Goal: Task Accomplishment & Management: Manage account settings

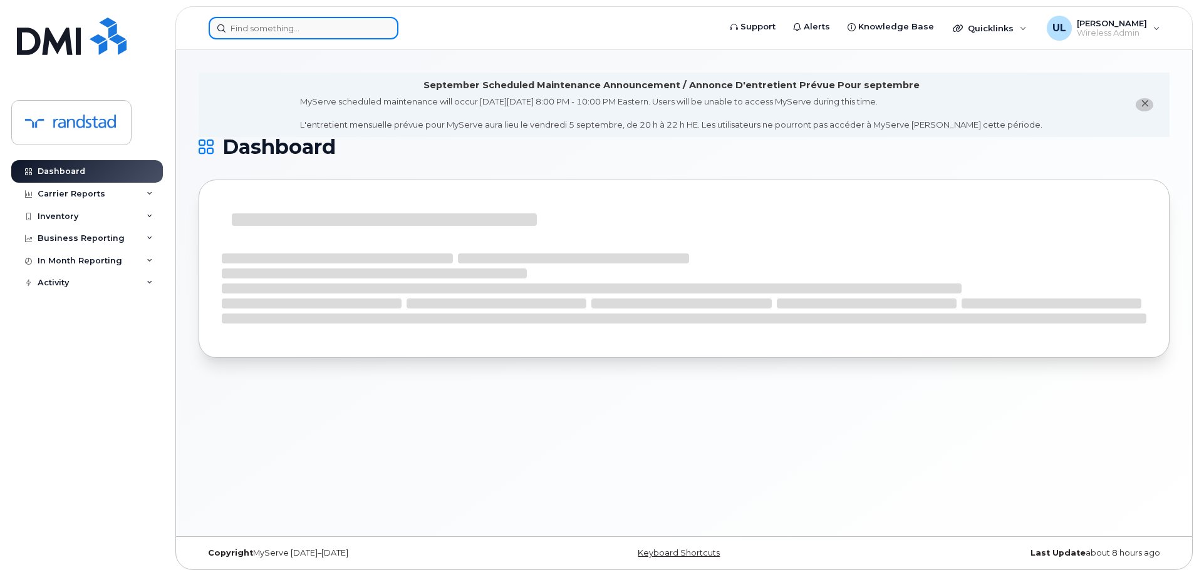
click at [361, 34] on input at bounding box center [304, 28] width 190 height 23
paste input "Shreeve"
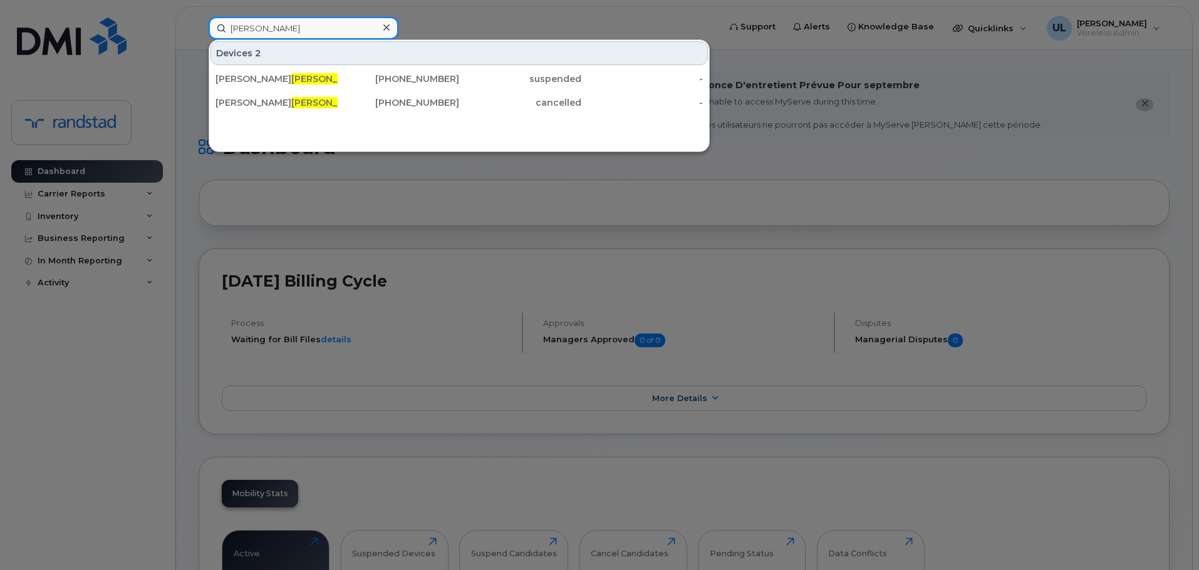
type input "Shreeve"
click at [335, 79] on div "Kim Shreeve" at bounding box center [276, 79] width 122 height 13
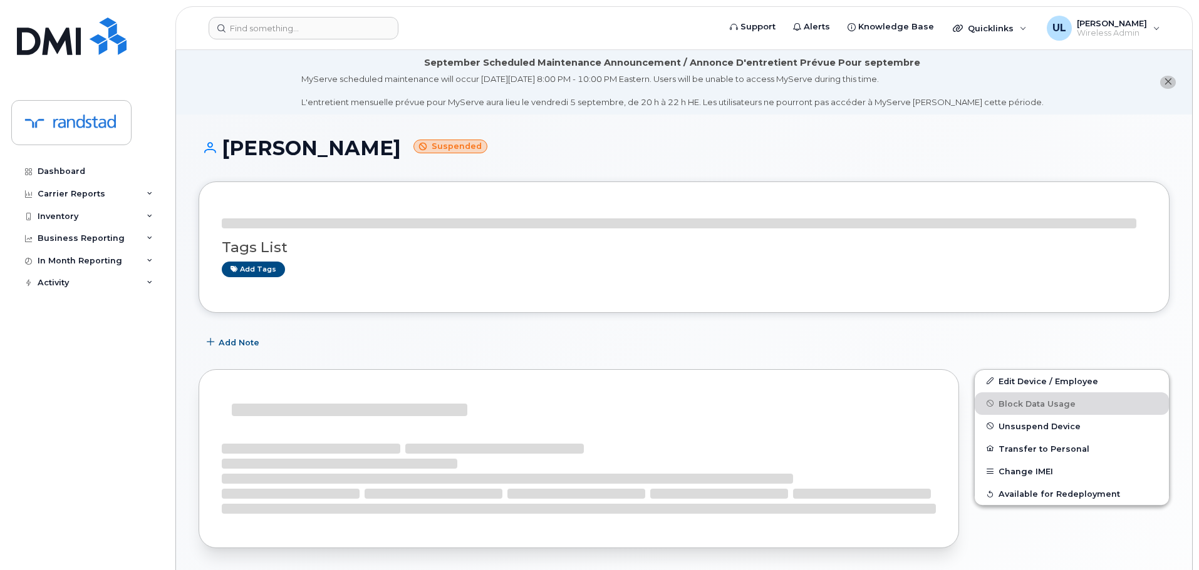
scroll to position [188, 0]
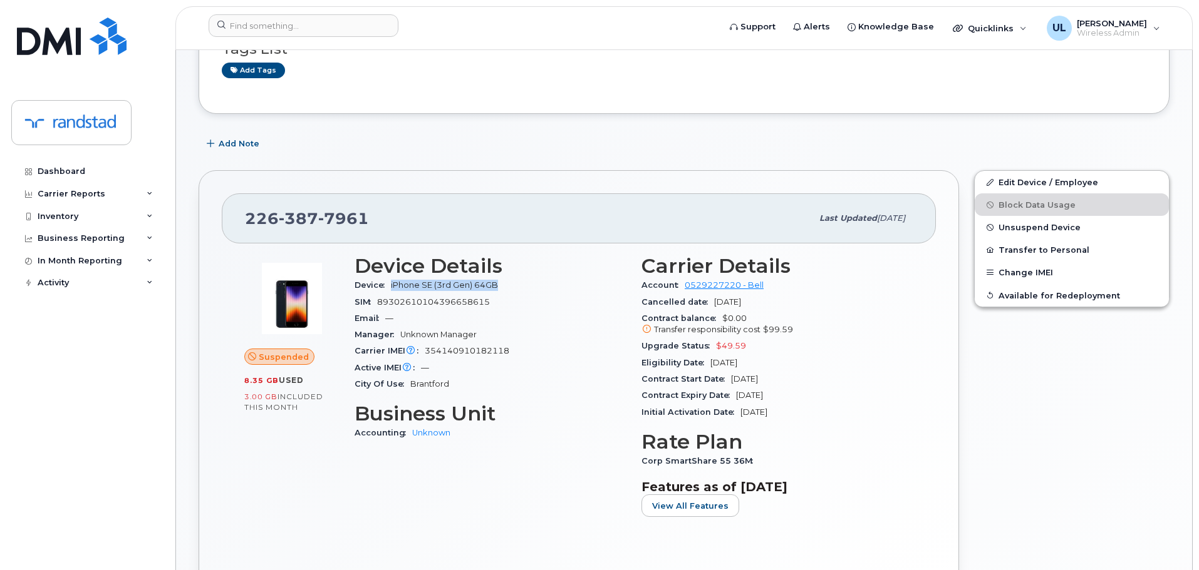
drag, startPoint x: 390, startPoint y: 284, endPoint x: 569, endPoint y: 291, distance: 179.2
click at [569, 291] on div "Device iPhone SE (3rd Gen) 64GB" at bounding box center [490, 285] width 272 height 16
copy span "iPhone SE (3rd Gen) 64GB"
click at [480, 352] on span "354140910182118" at bounding box center [467, 350] width 85 height 9
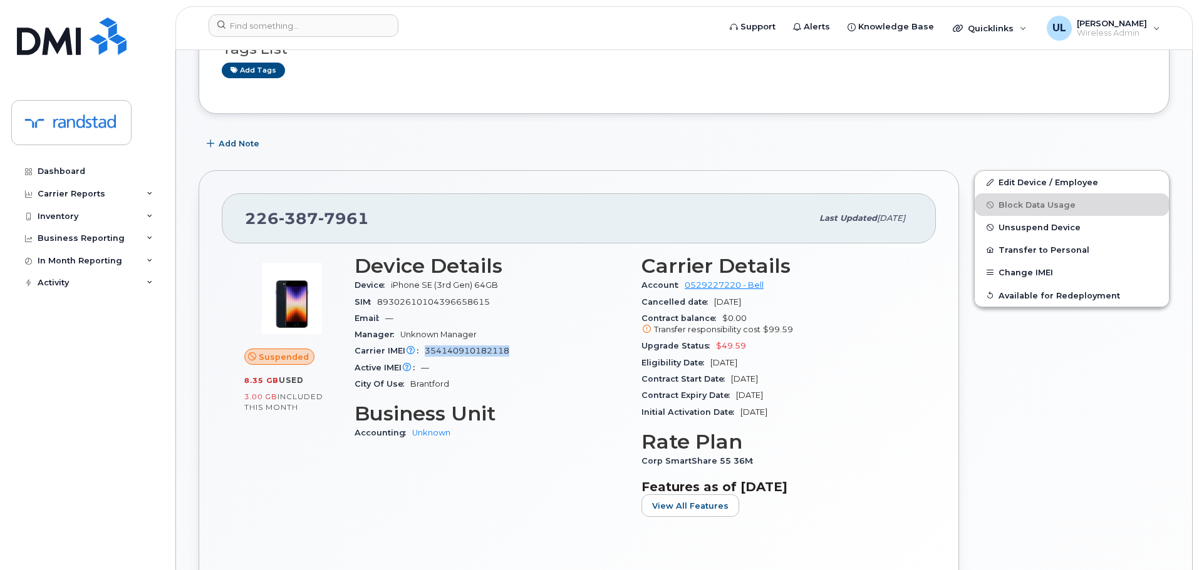
copy span "354140910182118"
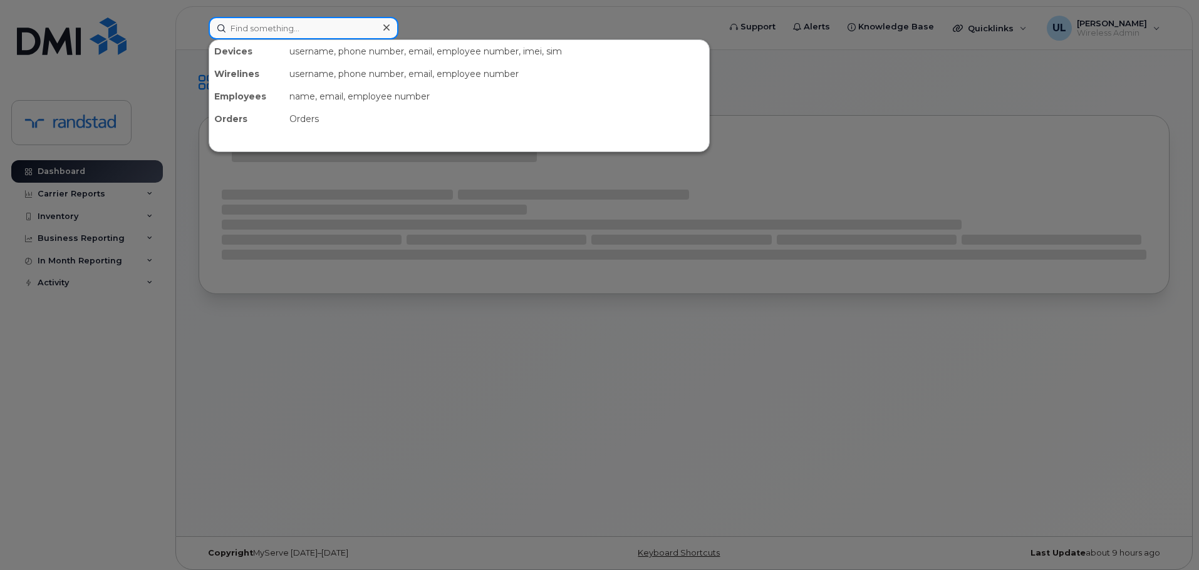
click at [292, 23] on input at bounding box center [304, 28] width 190 height 23
paste input "356852116116884"
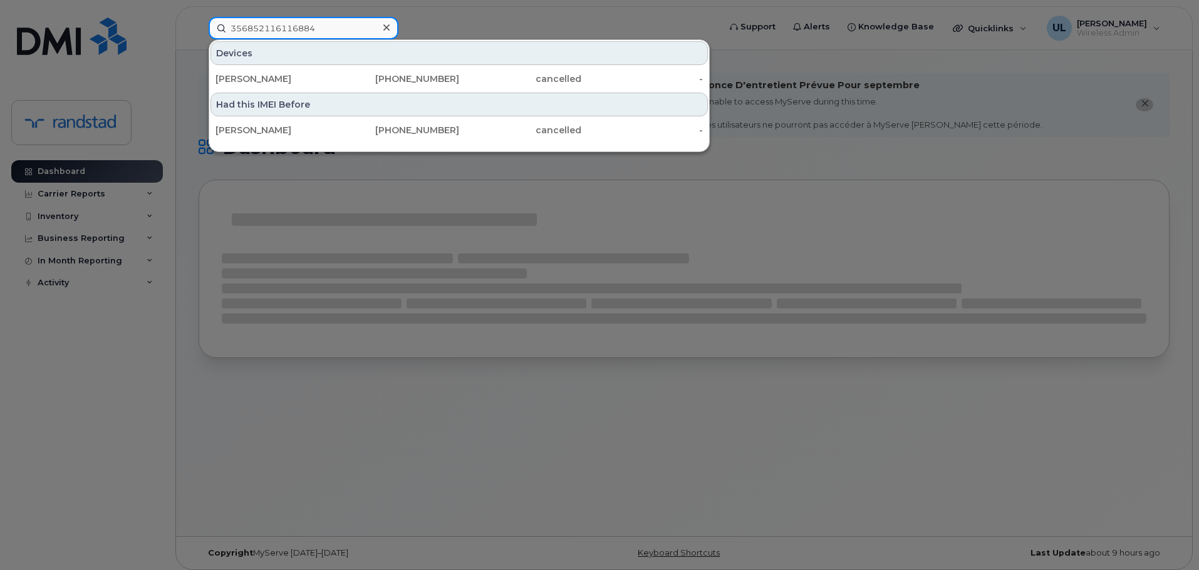
type input "356852116116884"
click at [287, 80] on div "Eric Gagne" at bounding box center [276, 79] width 122 height 13
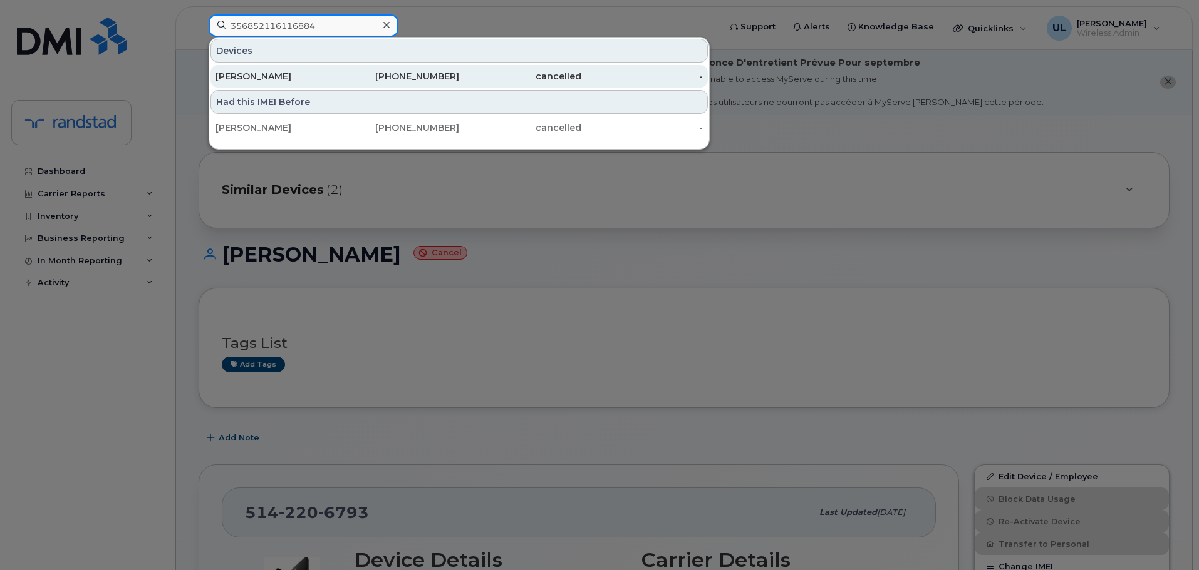
paste input "873339640"
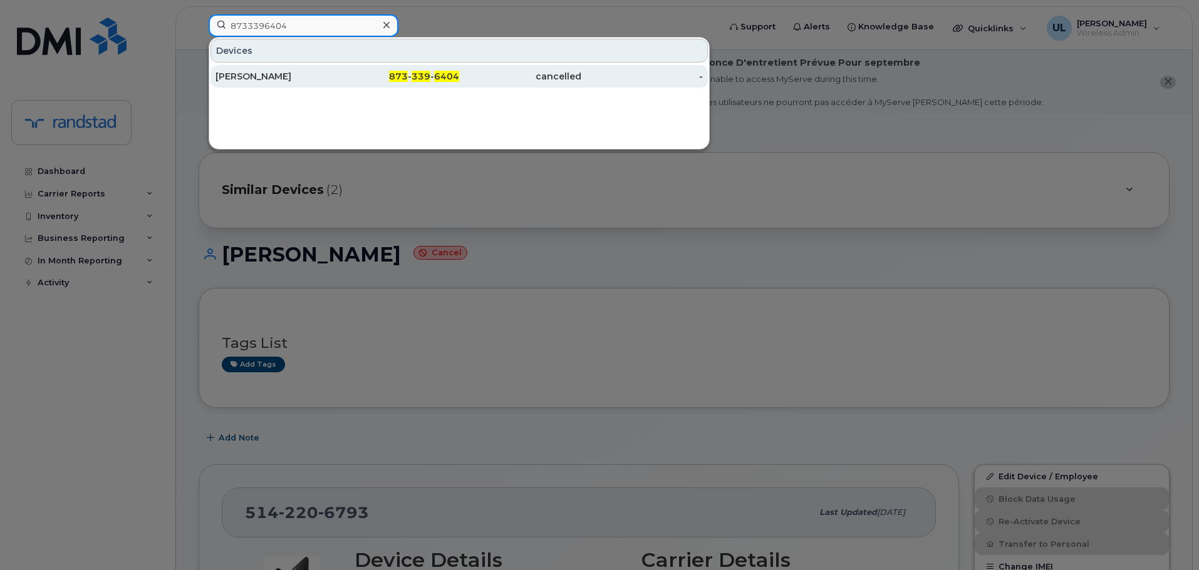
type input "8733396404"
click at [314, 78] on div "Sonakshi Tewatia" at bounding box center [276, 76] width 122 height 13
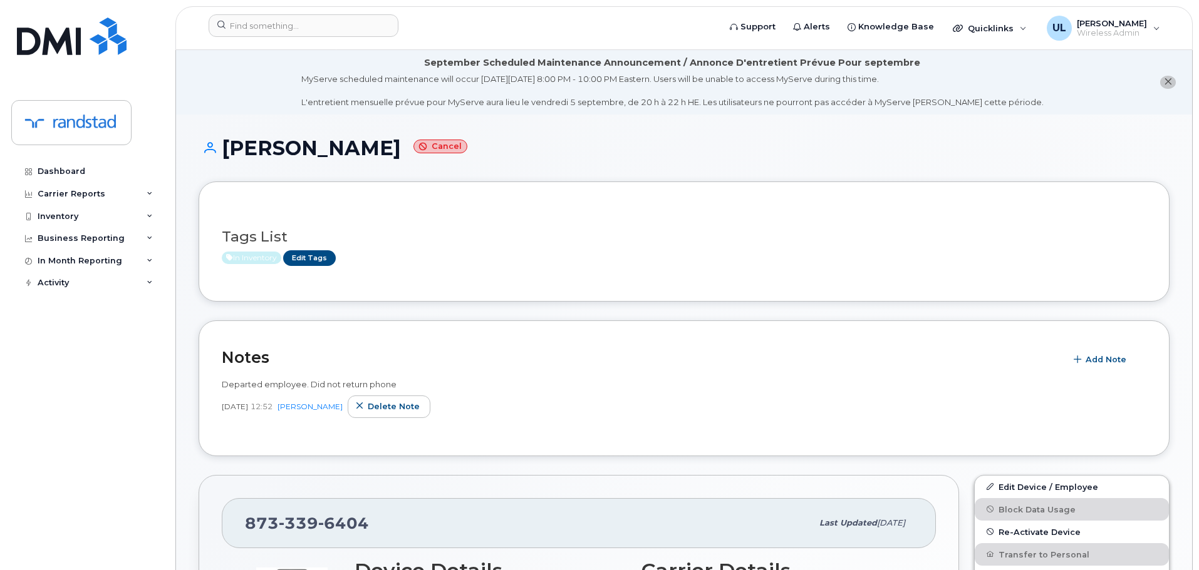
drag, startPoint x: 225, startPoint y: 145, endPoint x: 400, endPoint y: 152, distance: 174.8
click at [400, 152] on h1 "Sonakshi Tewatia Cancel" at bounding box center [684, 148] width 971 height 22
copy h1 "Sonakshi Tewatia"
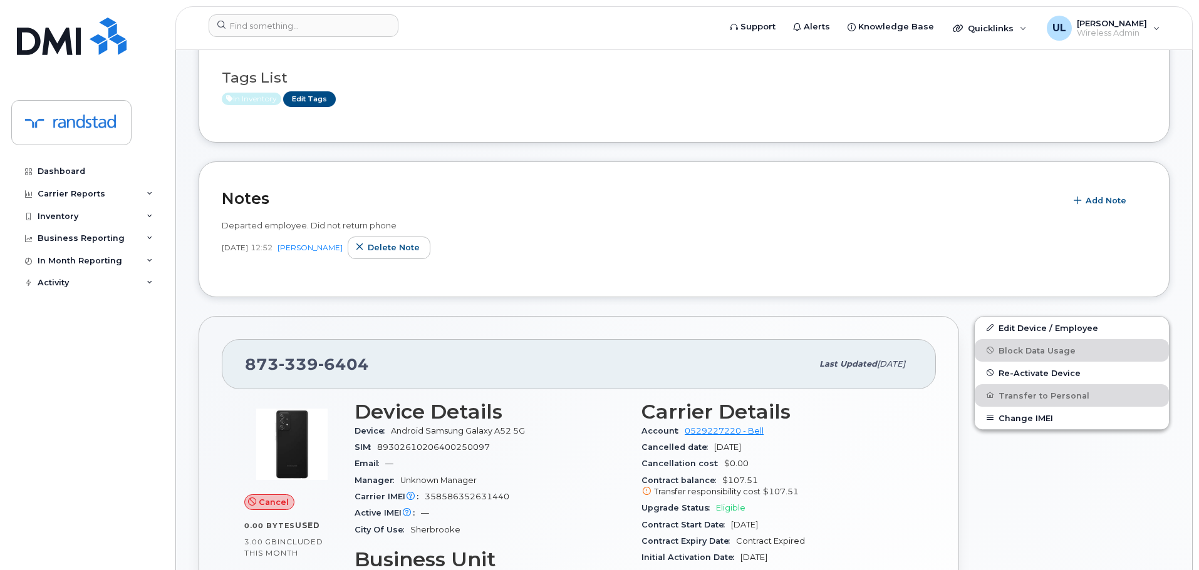
scroll to position [438, 0]
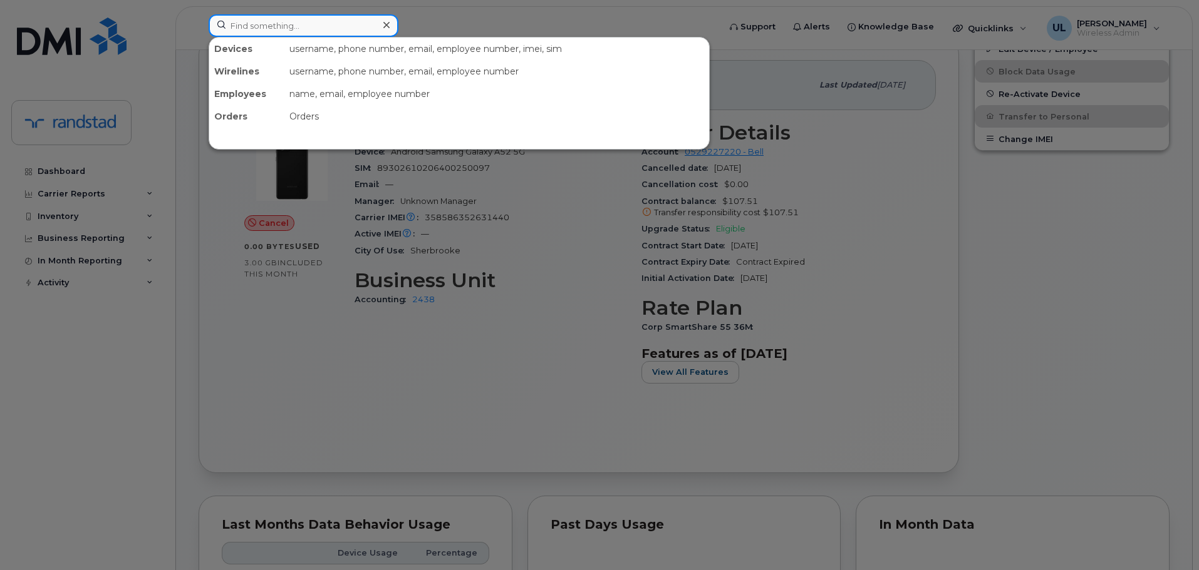
click at [338, 23] on input at bounding box center [304, 25] width 190 height 23
paste input "2363131361"
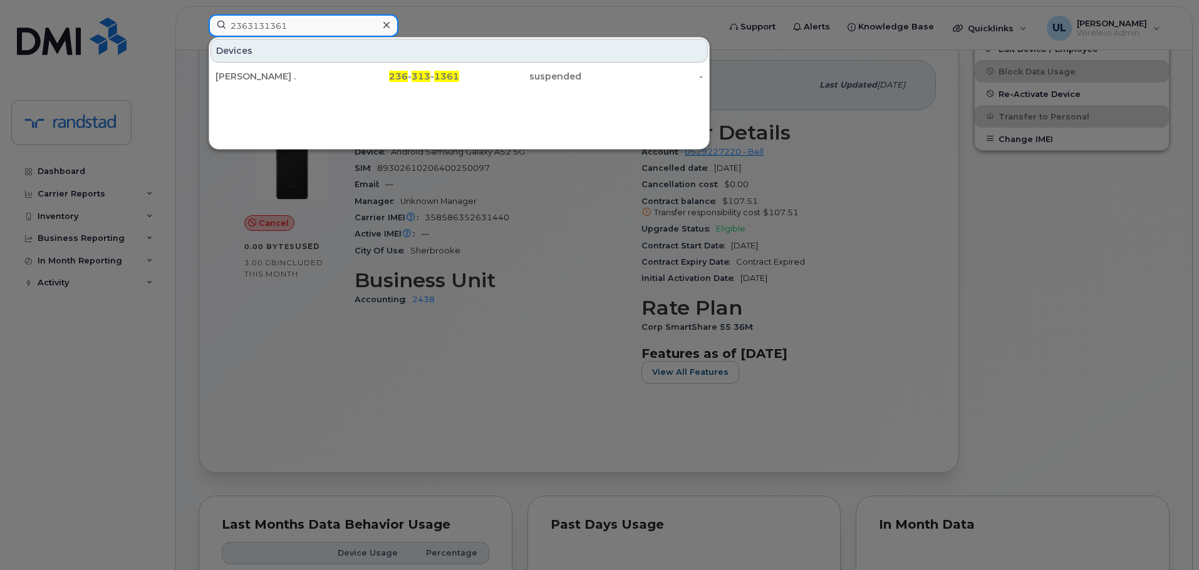
type input "2363131361"
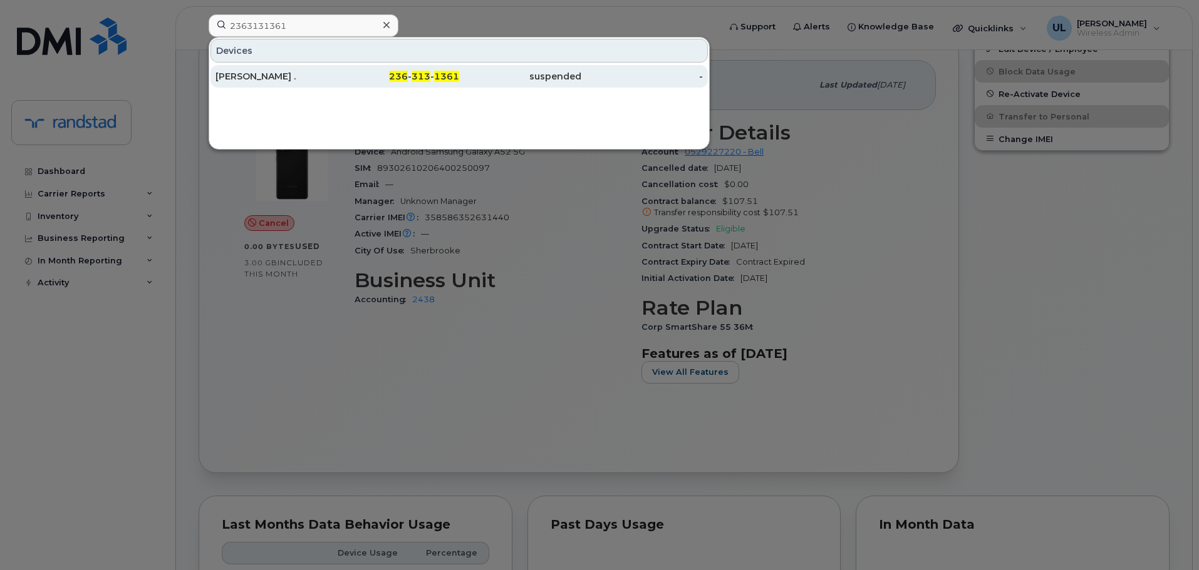
click at [296, 76] on div "[PERSON_NAME] ." at bounding box center [276, 76] width 122 height 13
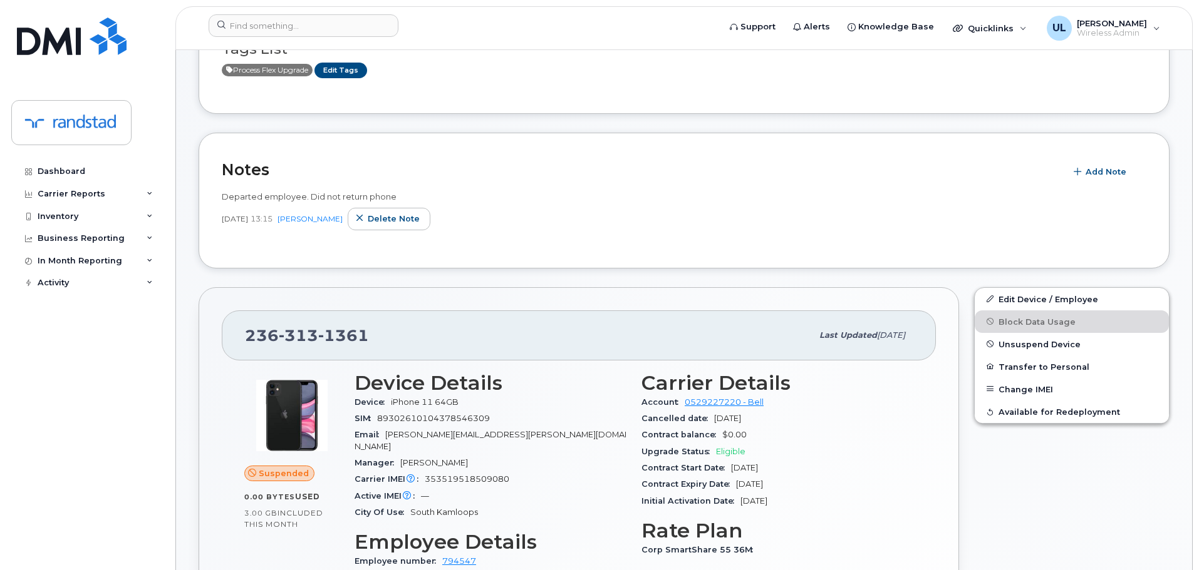
scroll to position [250, 0]
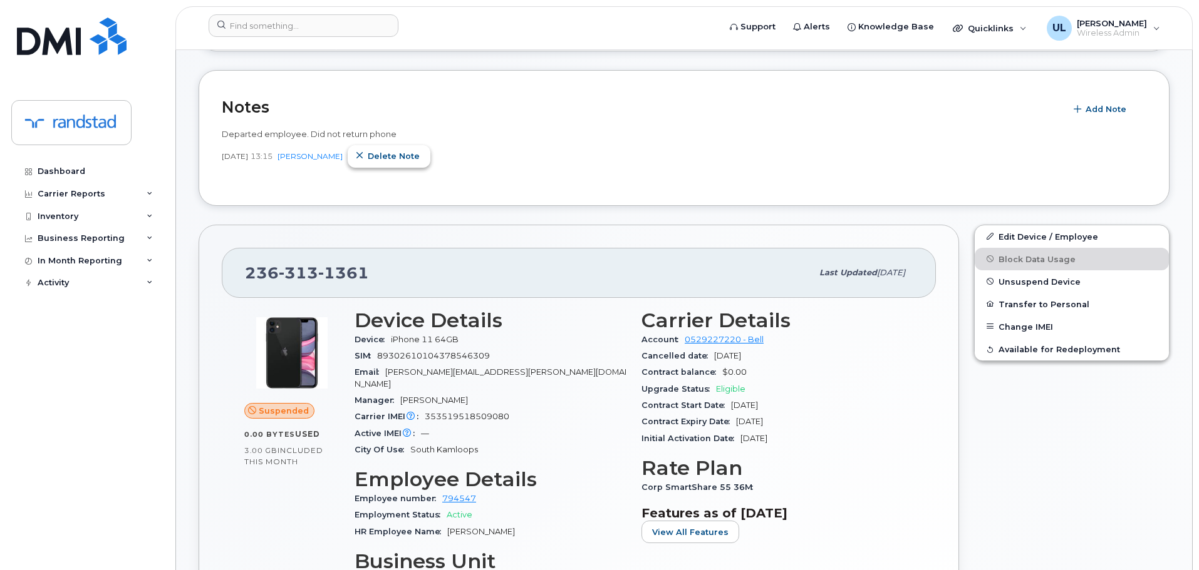
click at [392, 160] on span "Delete note" at bounding box center [394, 156] width 52 height 12
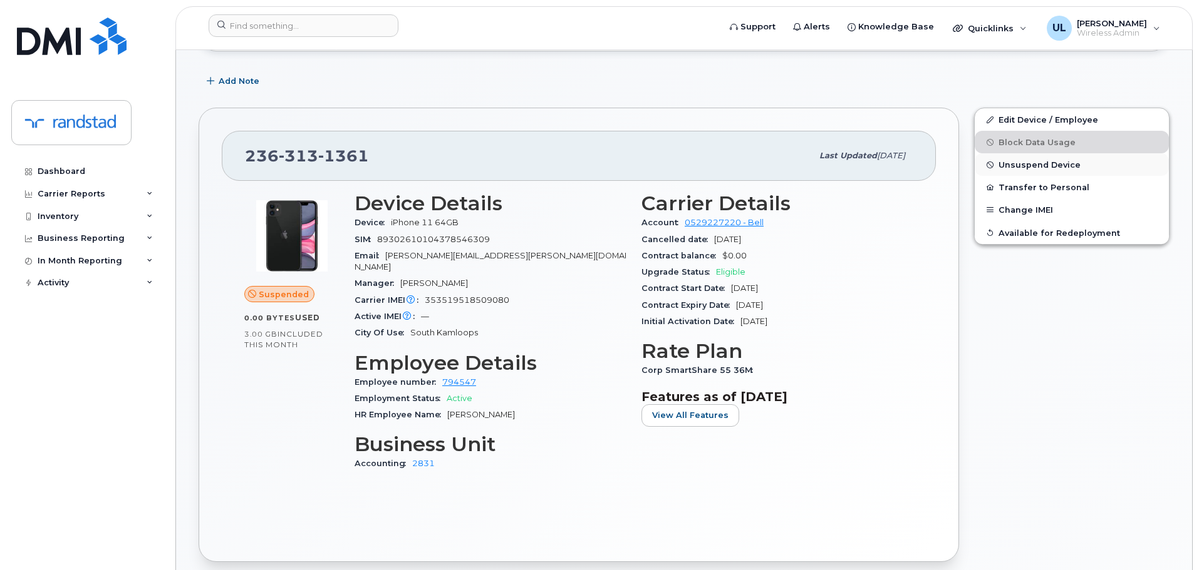
click at [1030, 170] on button "Unsuspend Device" at bounding box center [1071, 164] width 194 height 23
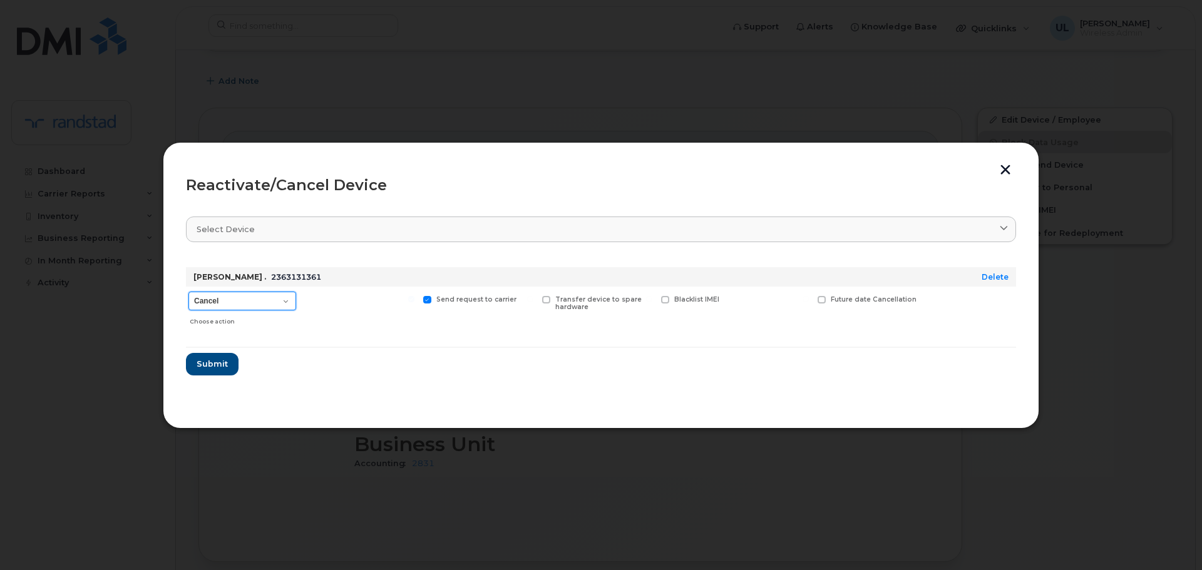
click at [273, 301] on select "Cancel Suspend - Extend Suspension Reactivate" at bounding box center [242, 301] width 108 height 19
select select "[object Object]"
click at [188, 292] on select "Cancel Suspend - Extend Suspension Reactivate" at bounding box center [242, 301] width 108 height 19
click at [220, 357] on button "Submit" at bounding box center [211, 364] width 51 height 23
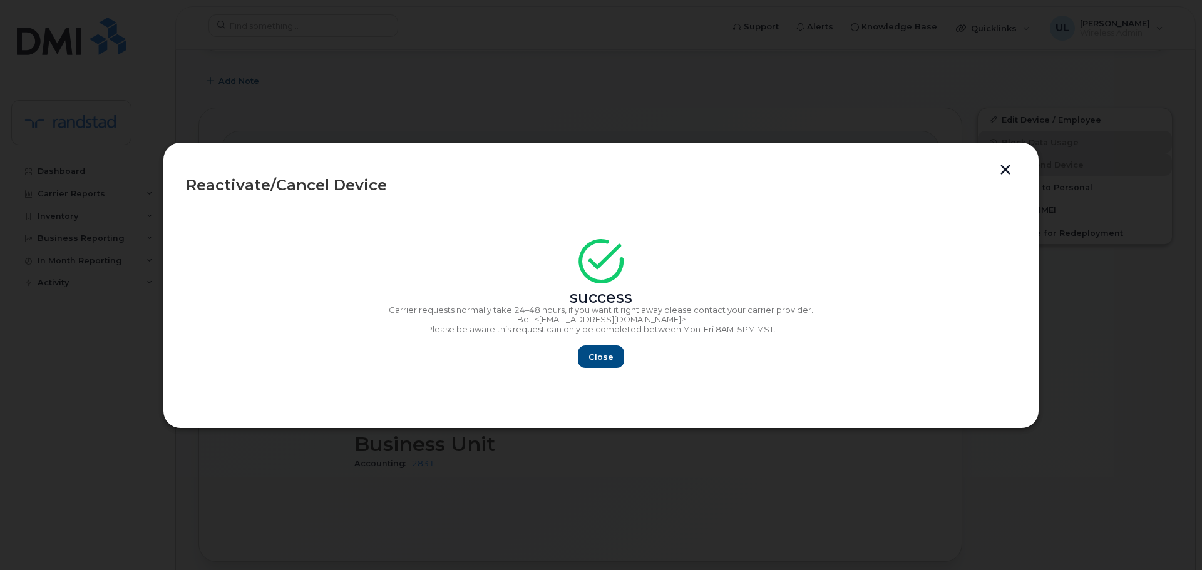
click at [604, 343] on div "success Carrier requests normally take 24–48 hours, if you want it right away p…" at bounding box center [601, 308] width 830 height 122
click at [605, 348] on button "Close" at bounding box center [601, 357] width 45 height 23
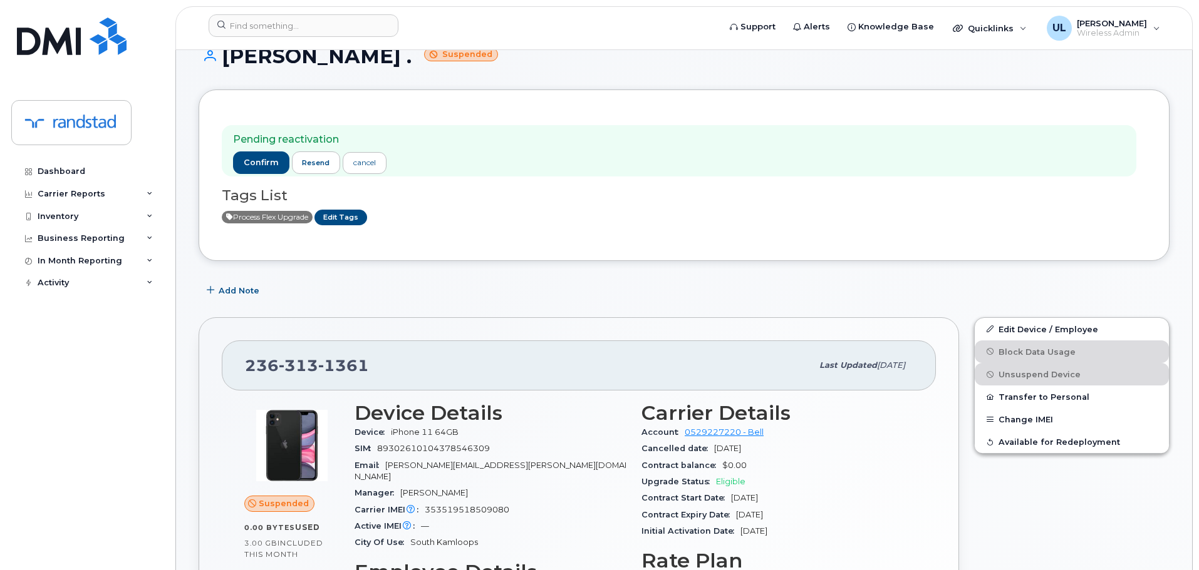
scroll to position [188, 0]
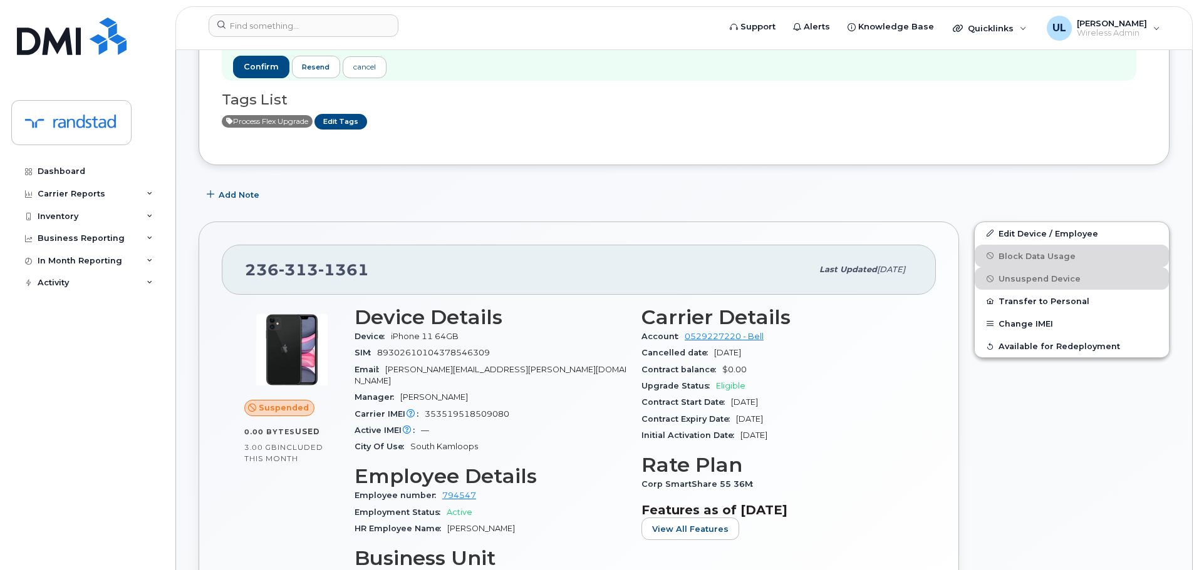
click at [307, 259] on div "[PHONE_NUMBER]" at bounding box center [528, 270] width 567 height 26
copy span "[PHONE_NUMBER]"
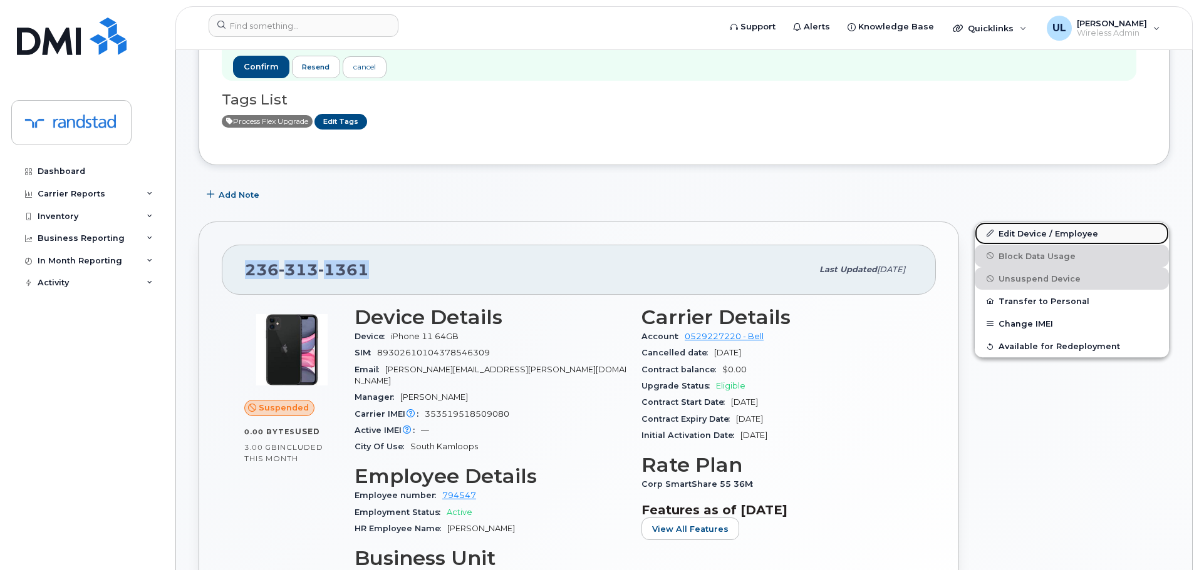
drag, startPoint x: 1034, startPoint y: 228, endPoint x: 1023, endPoint y: 228, distance: 10.6
click at [1034, 228] on link "Edit Device / Employee" at bounding box center [1071, 233] width 194 height 23
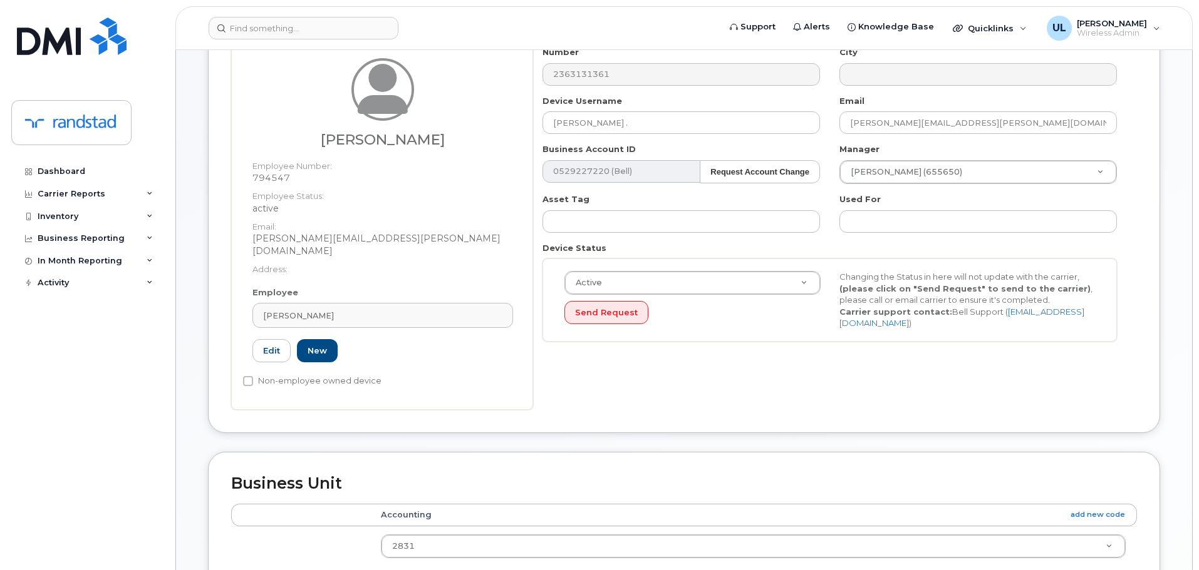
scroll to position [188, 0]
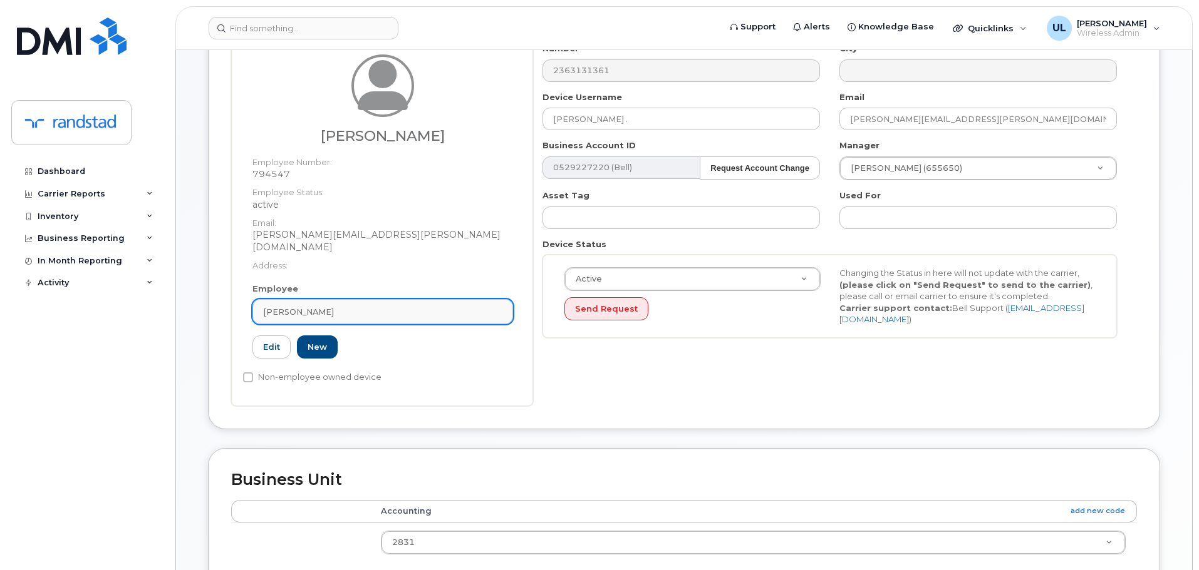
click at [490, 299] on link "[PERSON_NAME]" at bounding box center [382, 311] width 260 height 25
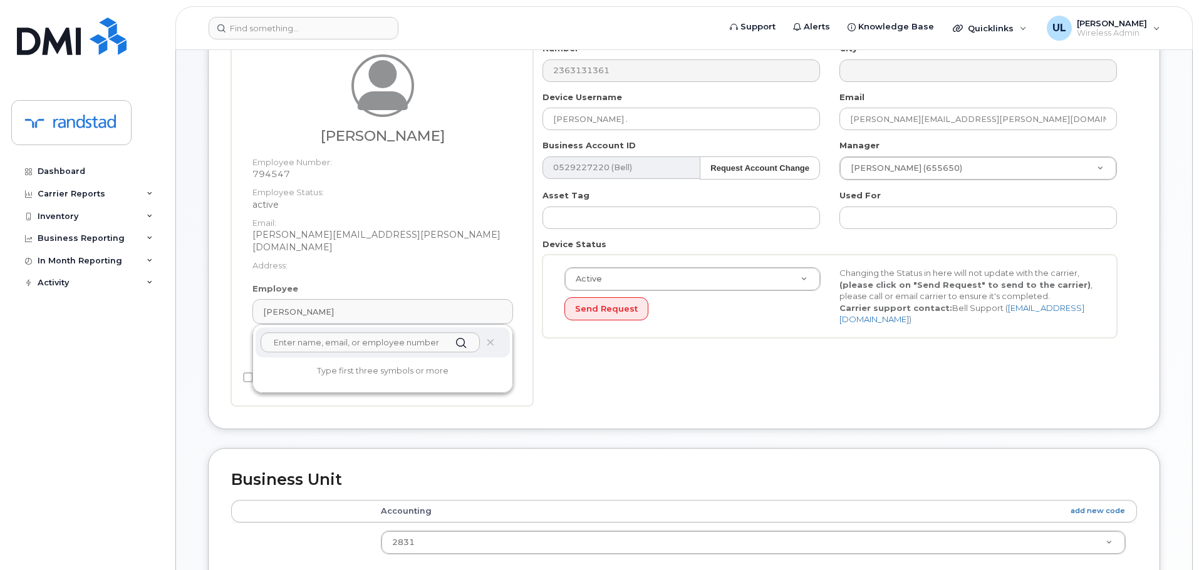
click at [492, 339] on icon at bounding box center [490, 343] width 8 height 8
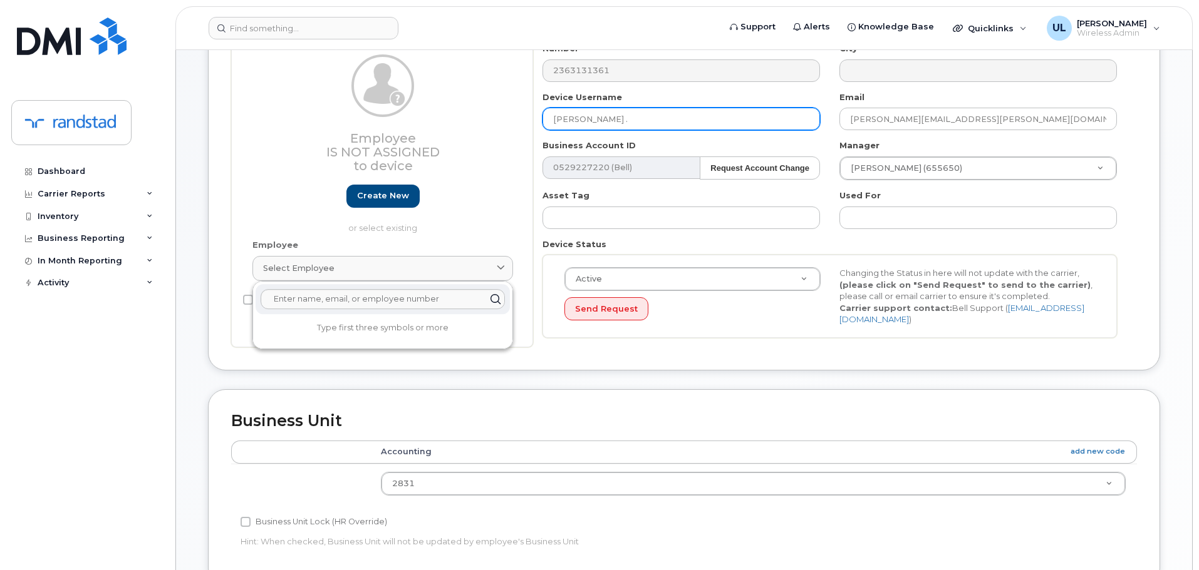
click at [668, 120] on input "[PERSON_NAME] ." at bounding box center [680, 119] width 277 height 23
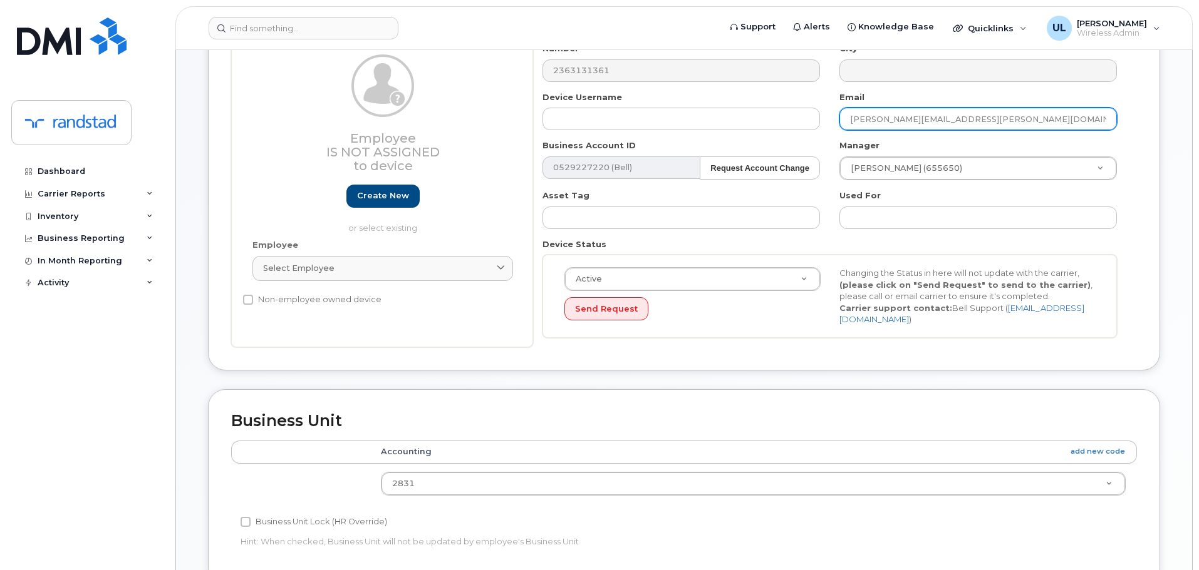
click at [915, 116] on input "jaskiran.kaur@randstaddigital.com" at bounding box center [977, 119] width 277 height 23
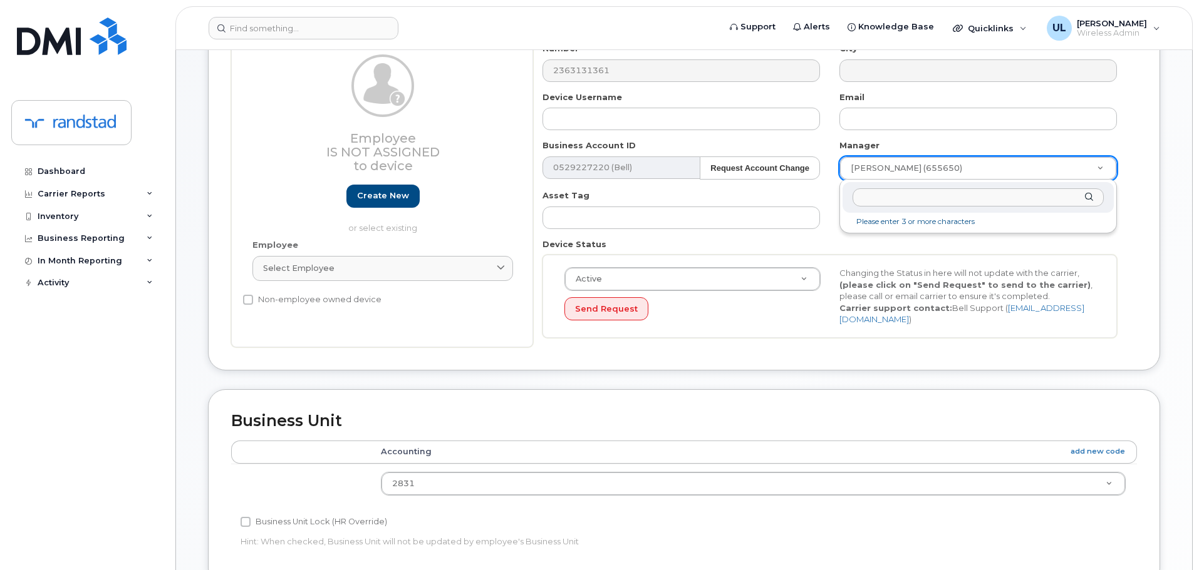
drag, startPoint x: 909, startPoint y: 161, endPoint x: 908, endPoint y: 168, distance: 7.5
click at [905, 197] on input "text" at bounding box center [977, 197] width 251 height 18
type input "unk"
type input "281330"
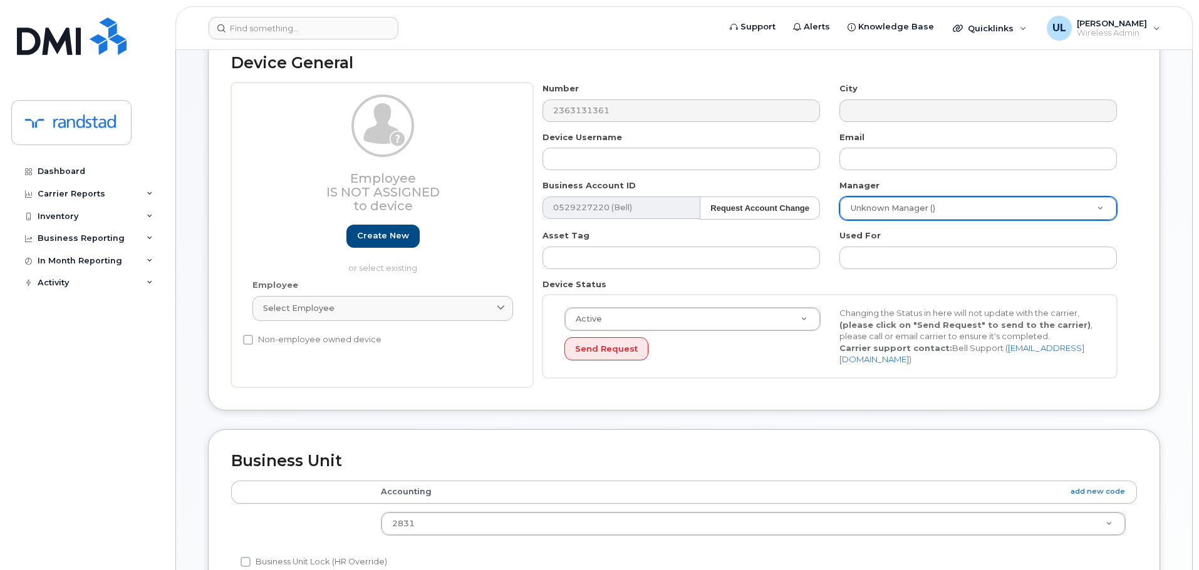
scroll to position [125, 0]
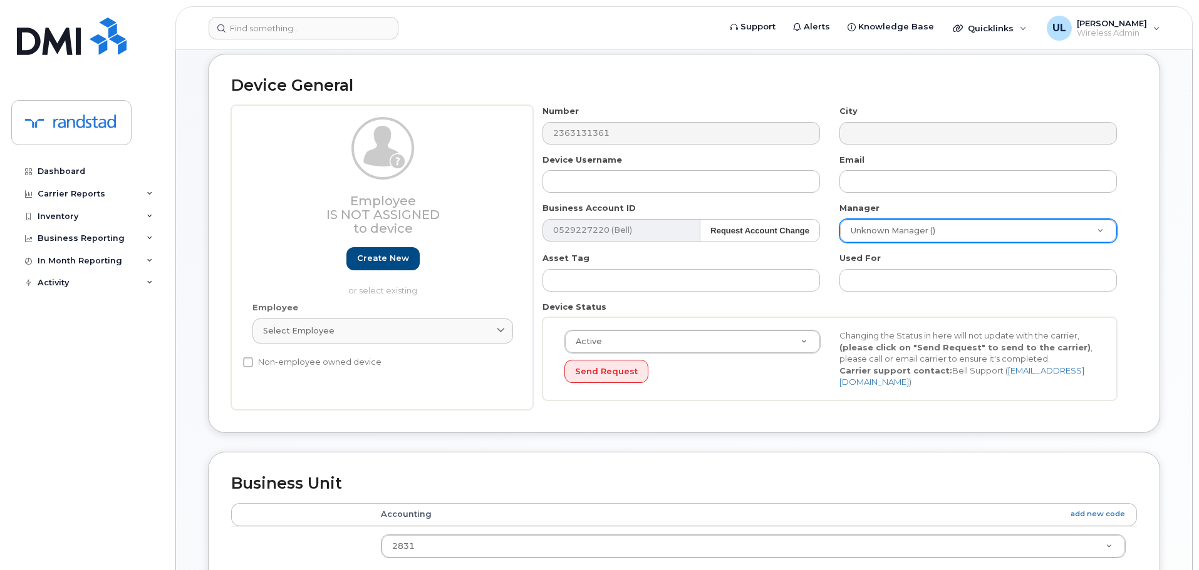
click at [731, 197] on div "Number 2363131361 City Device Username Email Business Account ID 0529227220 (Be…" at bounding box center [830, 257] width 594 height 305
click at [725, 193] on div "Number 2363131361 City Device Username Email Business Account ID 0529227220 (Be…" at bounding box center [830, 257] width 594 height 305
click at [620, 192] on input "text" at bounding box center [680, 181] width 277 height 23
paste input "Giftline [PERSON_NAME]"
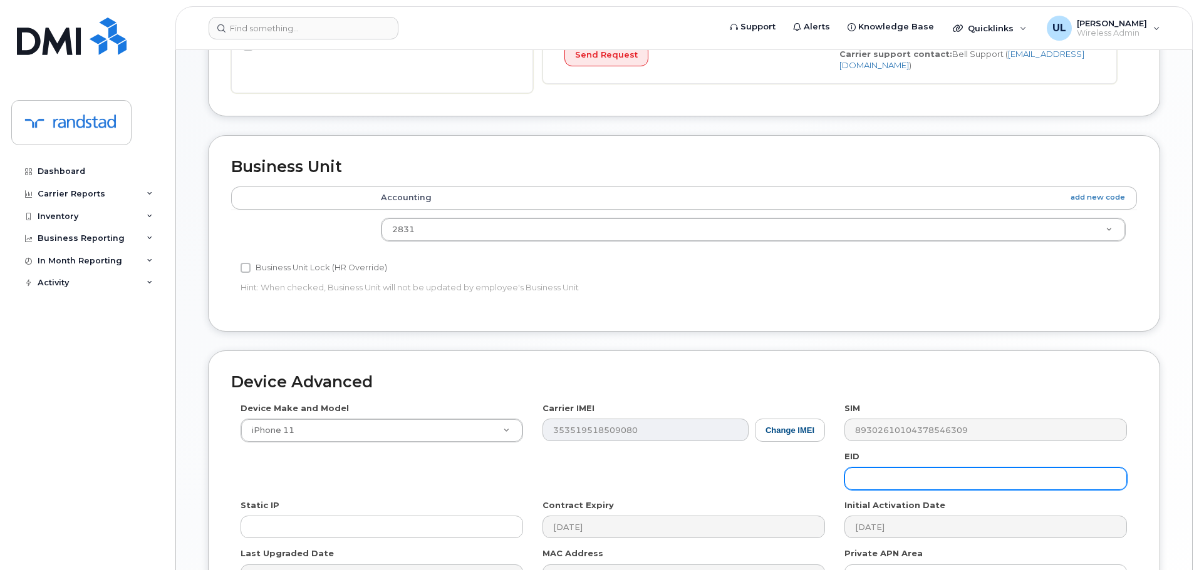
scroll to position [596, 0]
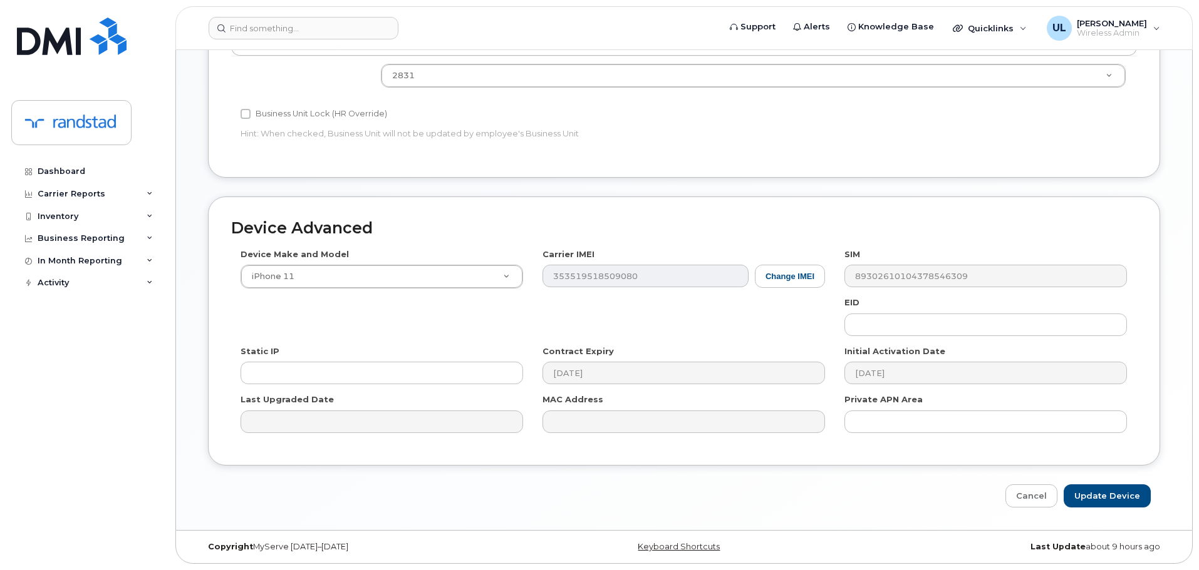
type input "Giftline [PERSON_NAME]"
click at [1117, 482] on div "Device Advanced Device Make and Model iPhone 11 Android TCL 502 Watch Apple Wat…" at bounding box center [684, 352] width 971 height 311
click at [1127, 498] on input "Update Device" at bounding box center [1106, 496] width 87 height 23
type input "Saving..."
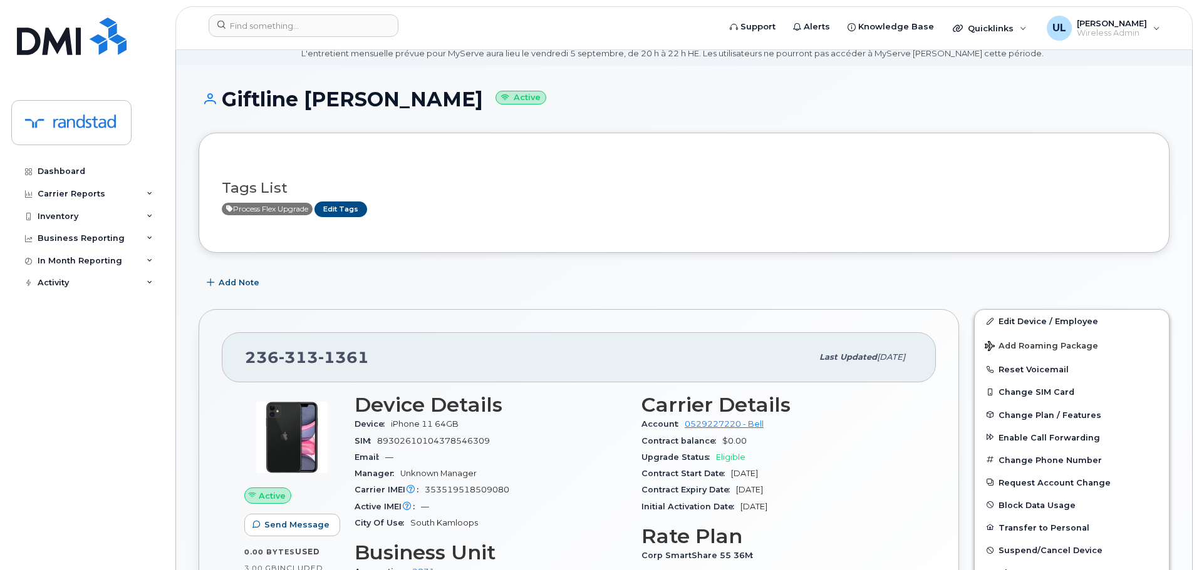
scroll to position [63, 0]
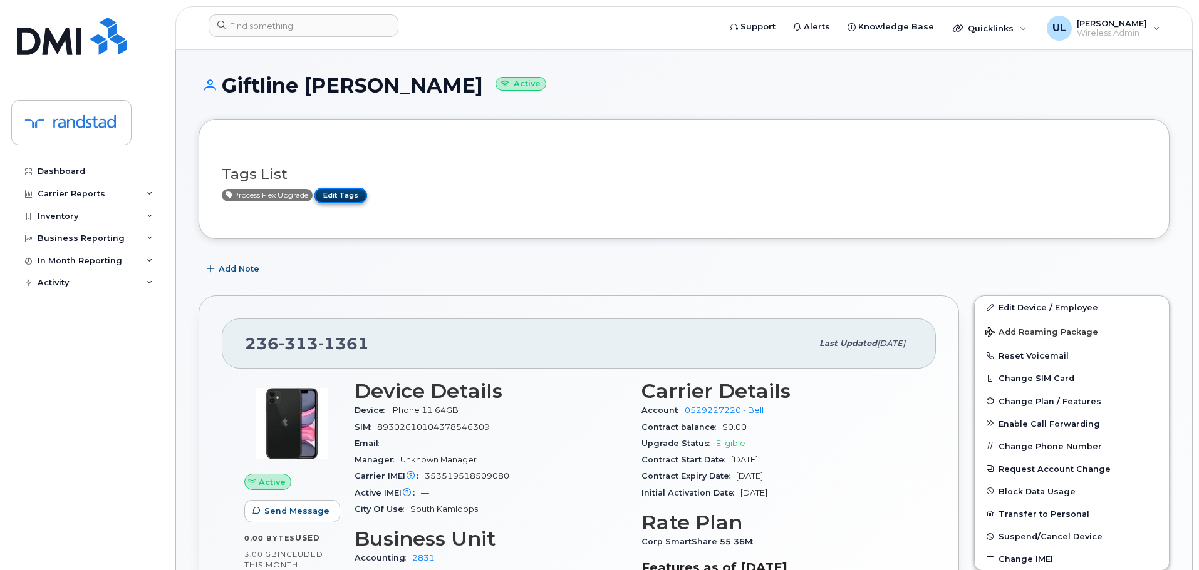
click at [358, 192] on link "Edit Tags" at bounding box center [340, 196] width 53 height 16
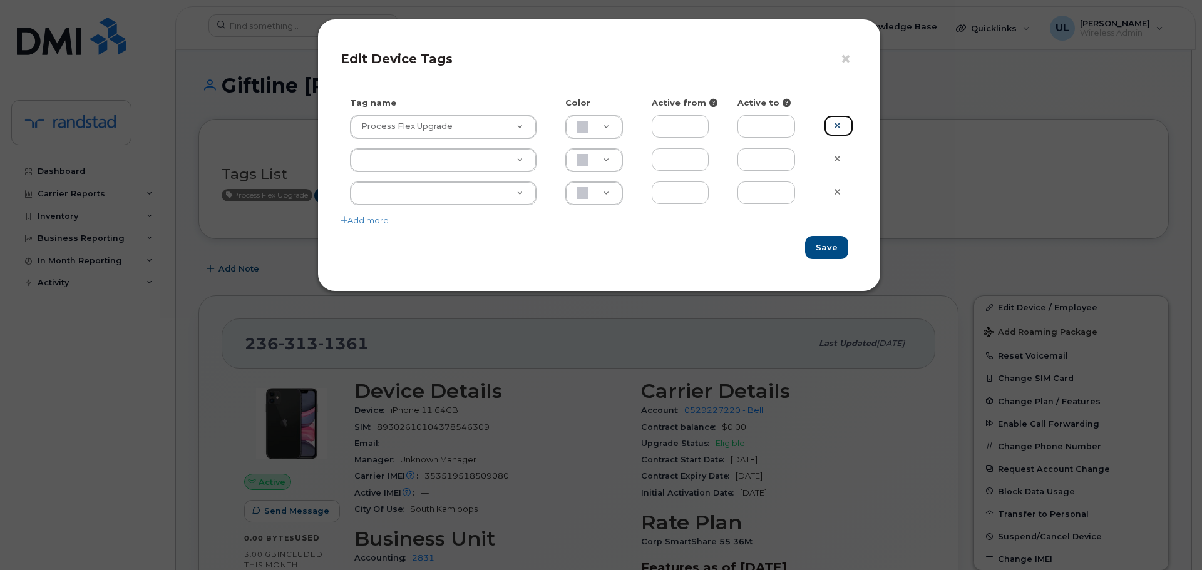
click at [833, 126] on link at bounding box center [838, 126] width 29 height 22
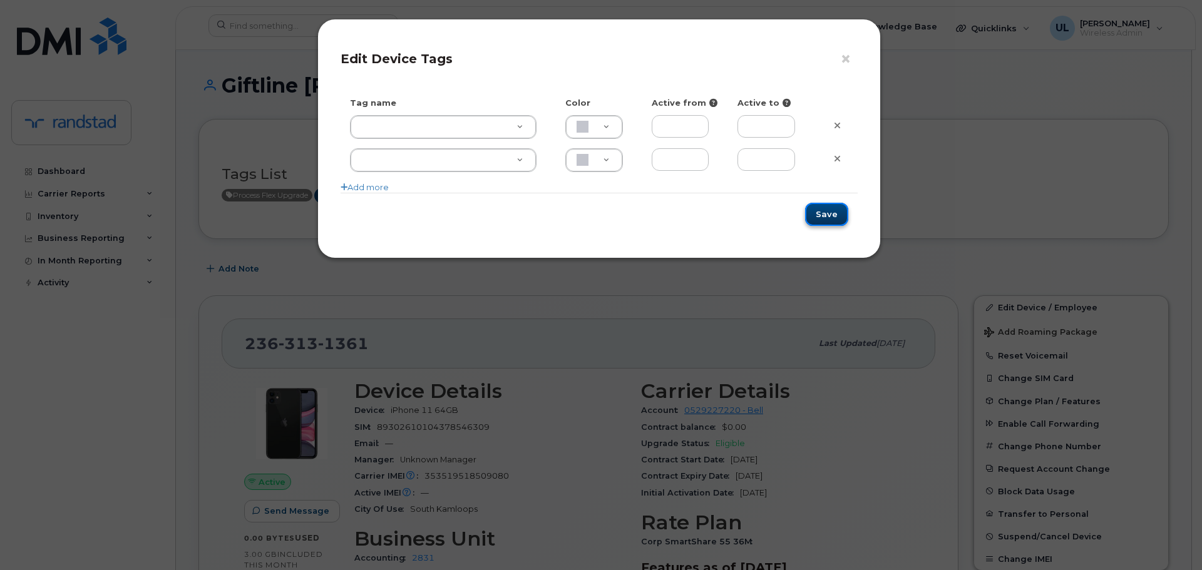
click at [834, 209] on button "Save" at bounding box center [826, 214] width 43 height 23
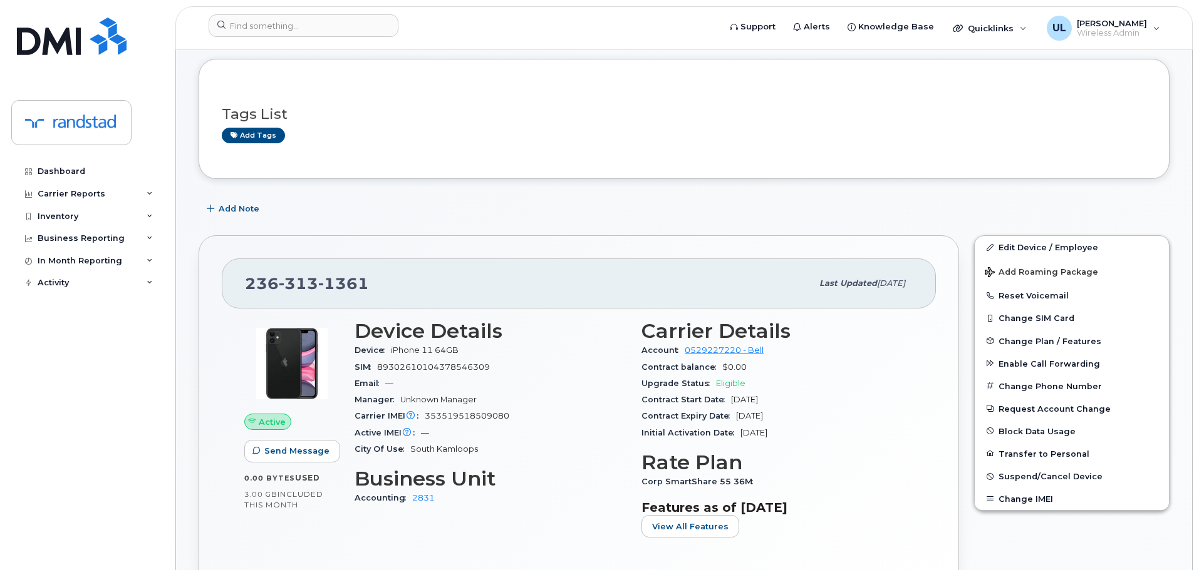
scroll to position [188, 0]
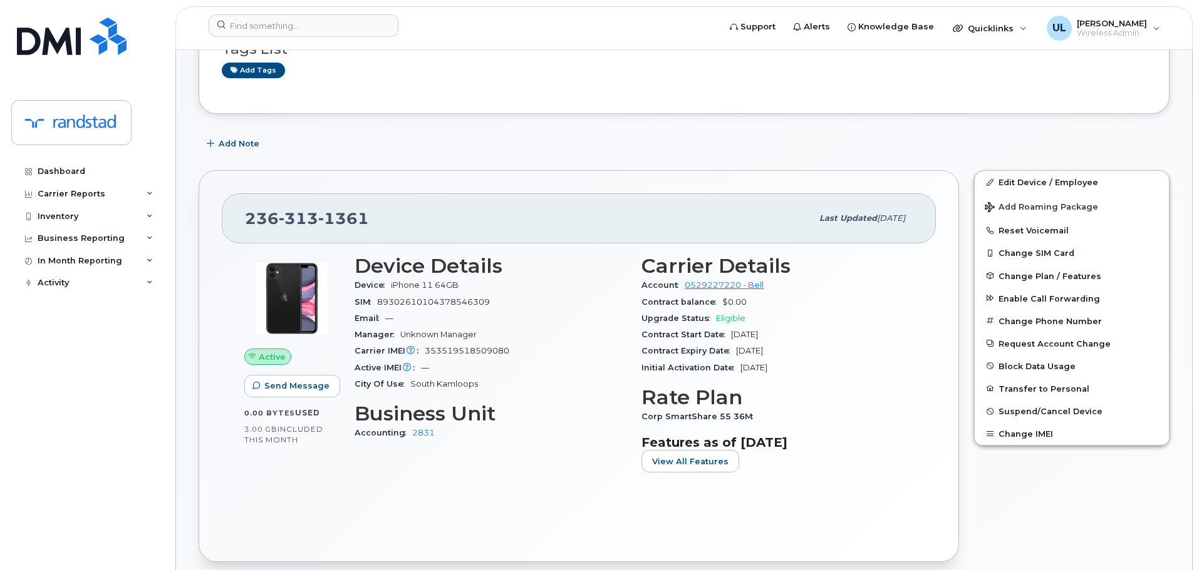
click at [340, 214] on span "1361" at bounding box center [343, 218] width 51 height 19
copy span "[PHONE_NUMBER]"
